Goal: Task Accomplishment & Management: Manage account settings

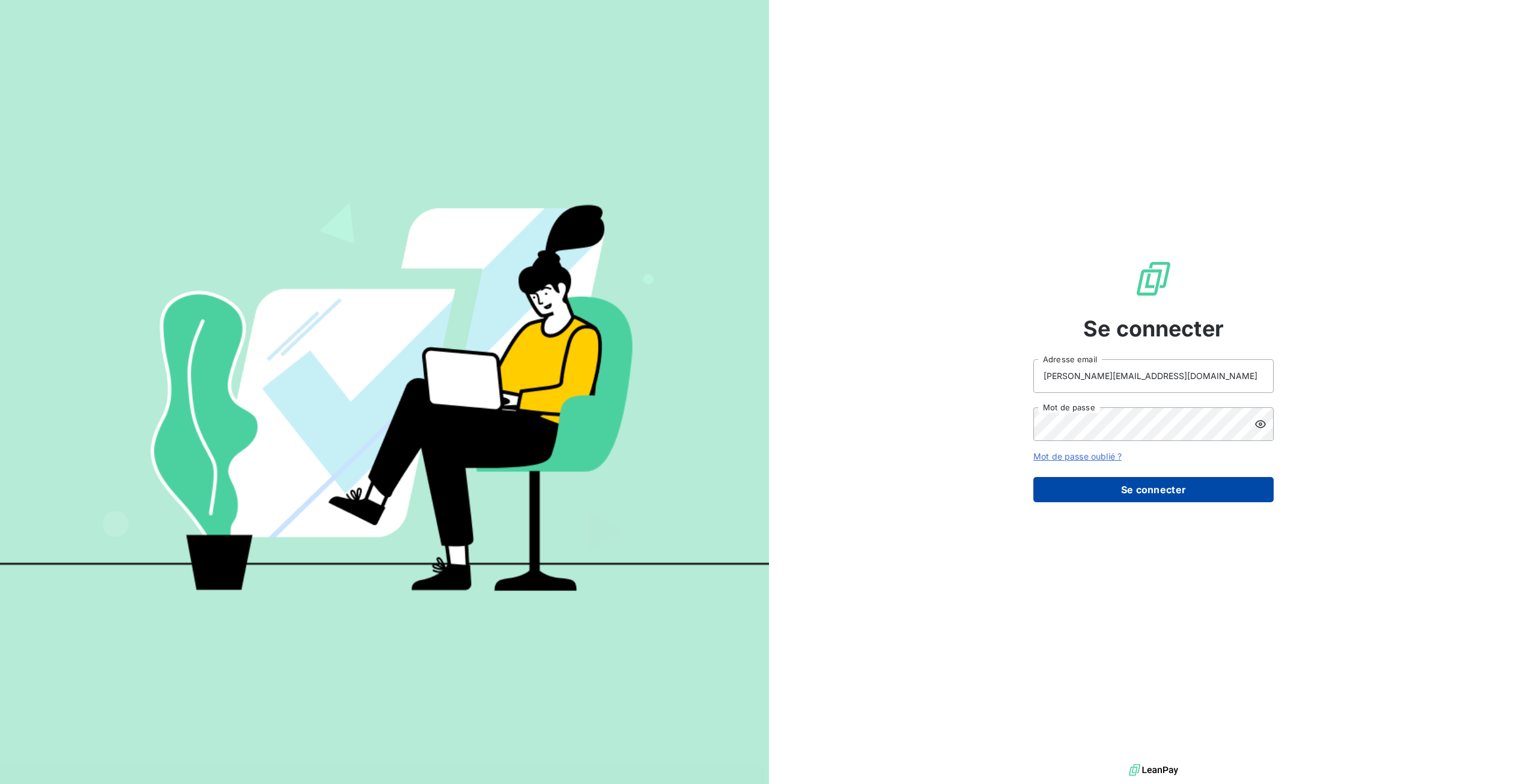
click at [1065, 497] on button "Se connecter" at bounding box center [1154, 489] width 241 height 25
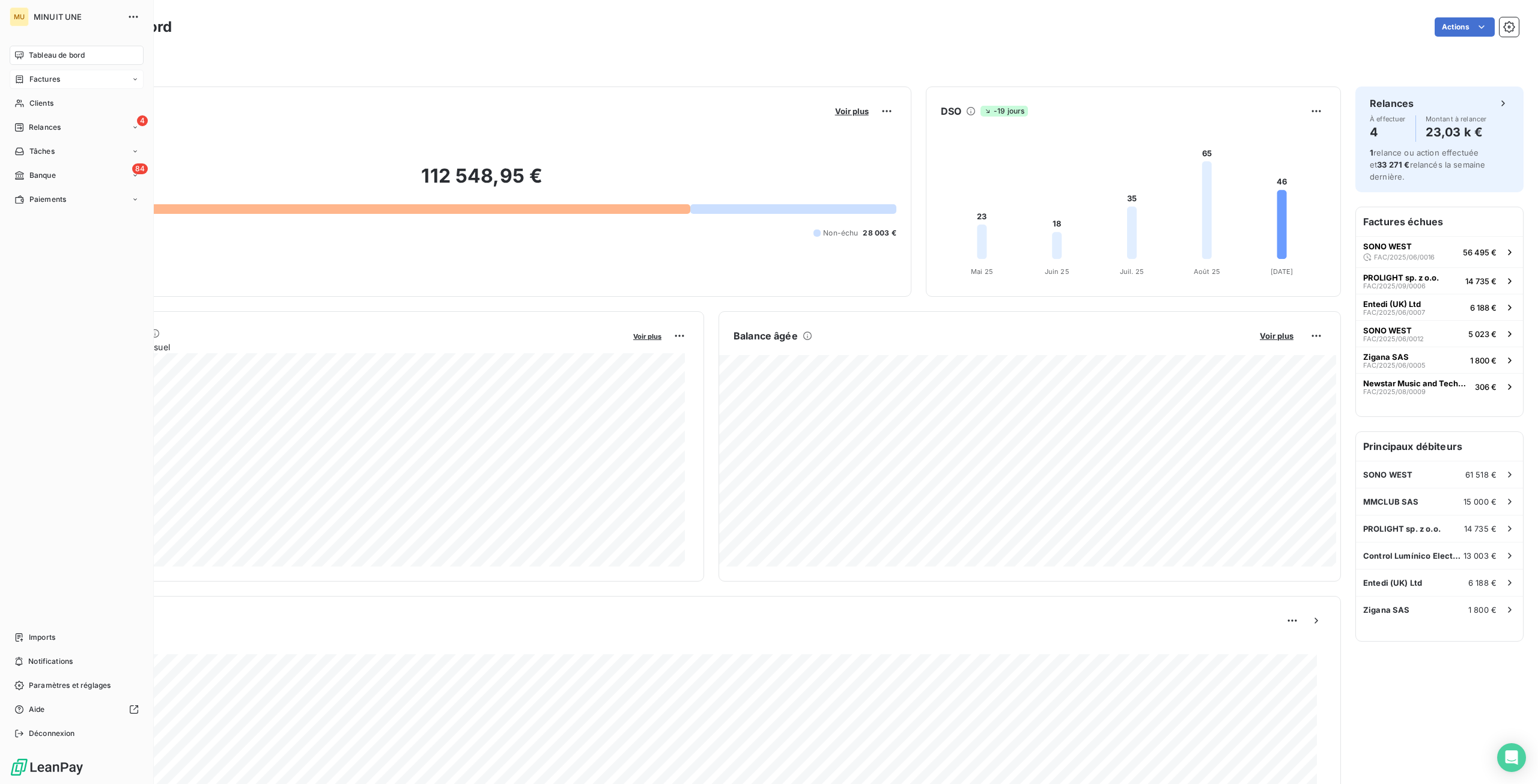
click at [36, 82] on span "Factures" at bounding box center [45, 79] width 31 height 11
